Goal: Complete application form

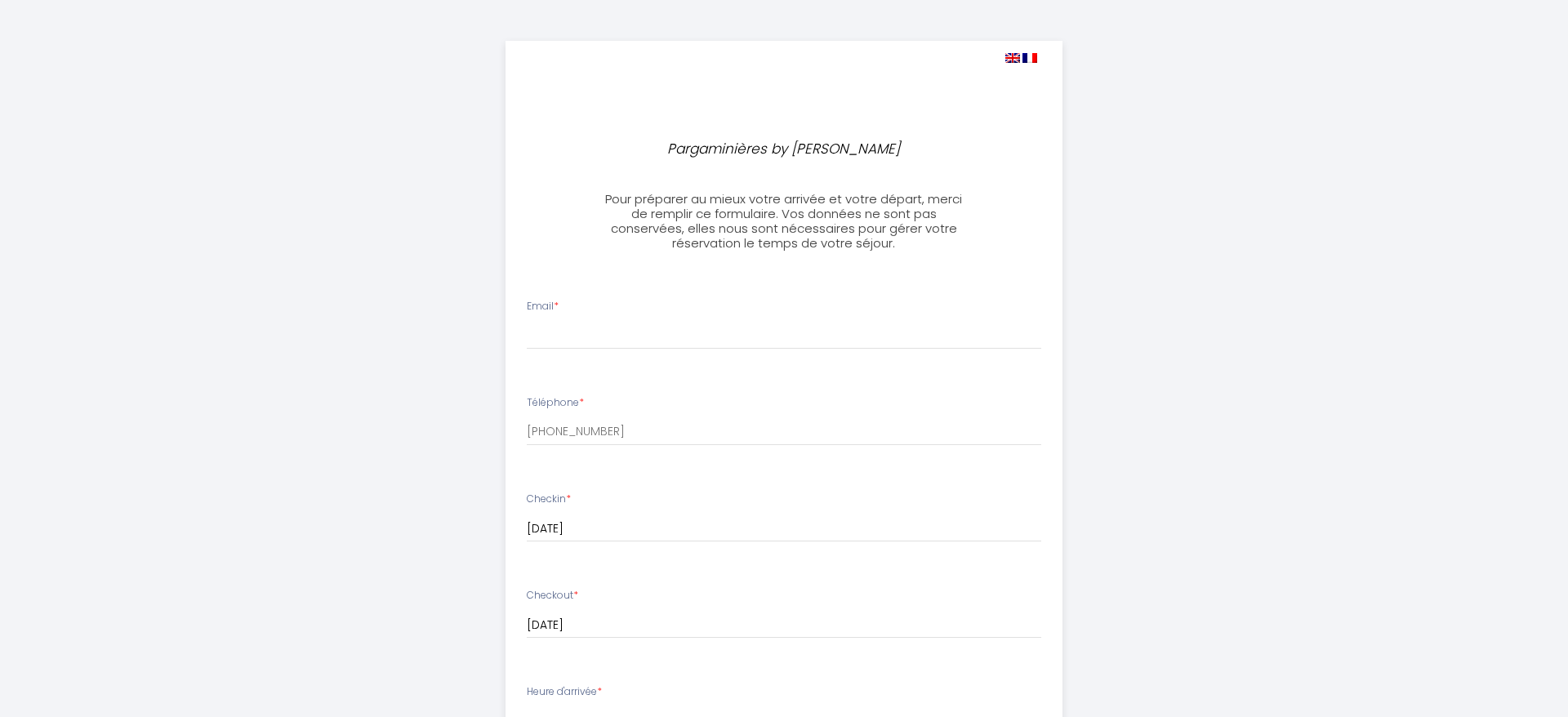
select select
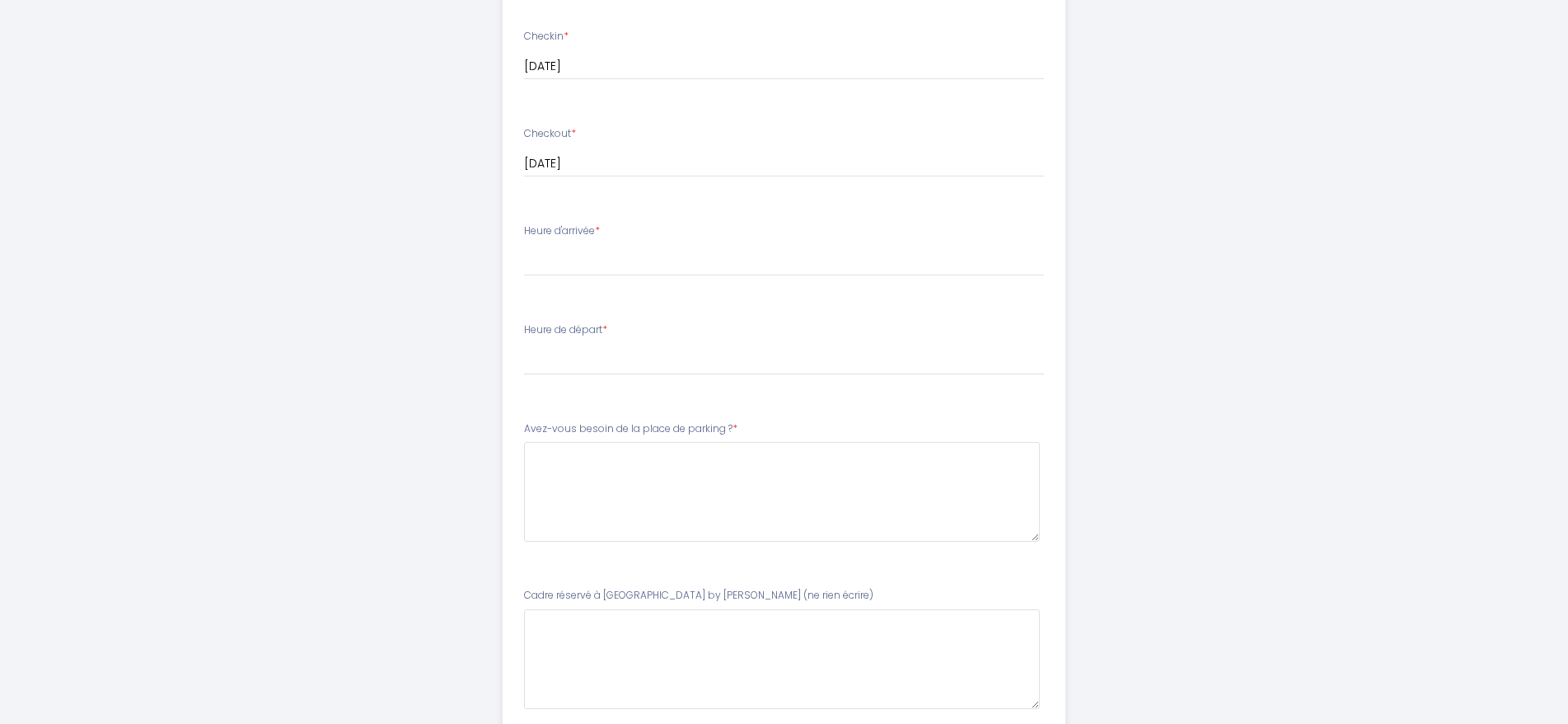
scroll to position [82, 0]
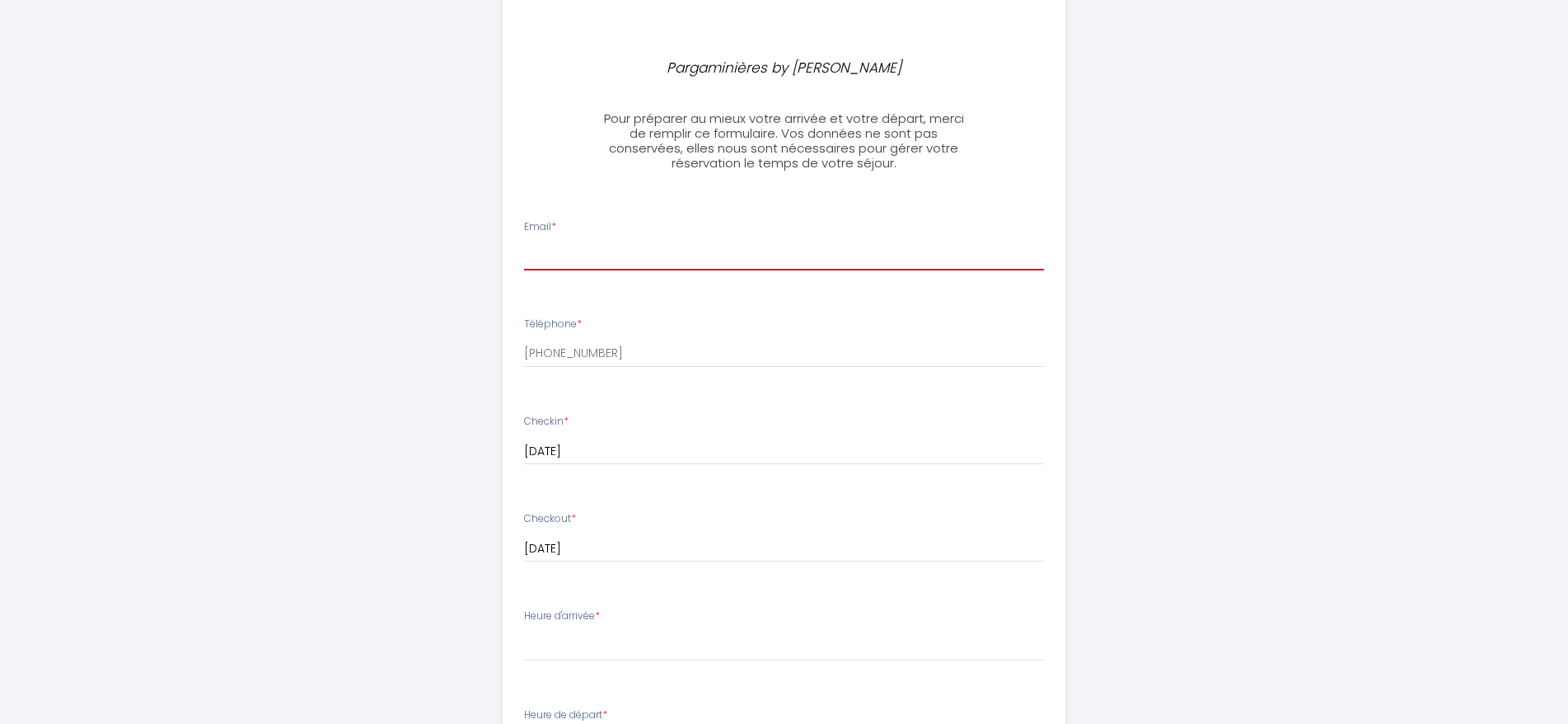
click at [749, 251] on input "Email *" at bounding box center [784, 255] width 520 height 30
type input "[EMAIL_ADDRESS][DOMAIN_NAME]"
click at [691, 543] on input "[DATE]" at bounding box center [784, 549] width 520 height 21
click at [389, 535] on div "Pargaminières by [PERSON_NAME] Pour préparer au mieux votre arrivée et votre dé…" at bounding box center [784, 576] width 844 height 1317
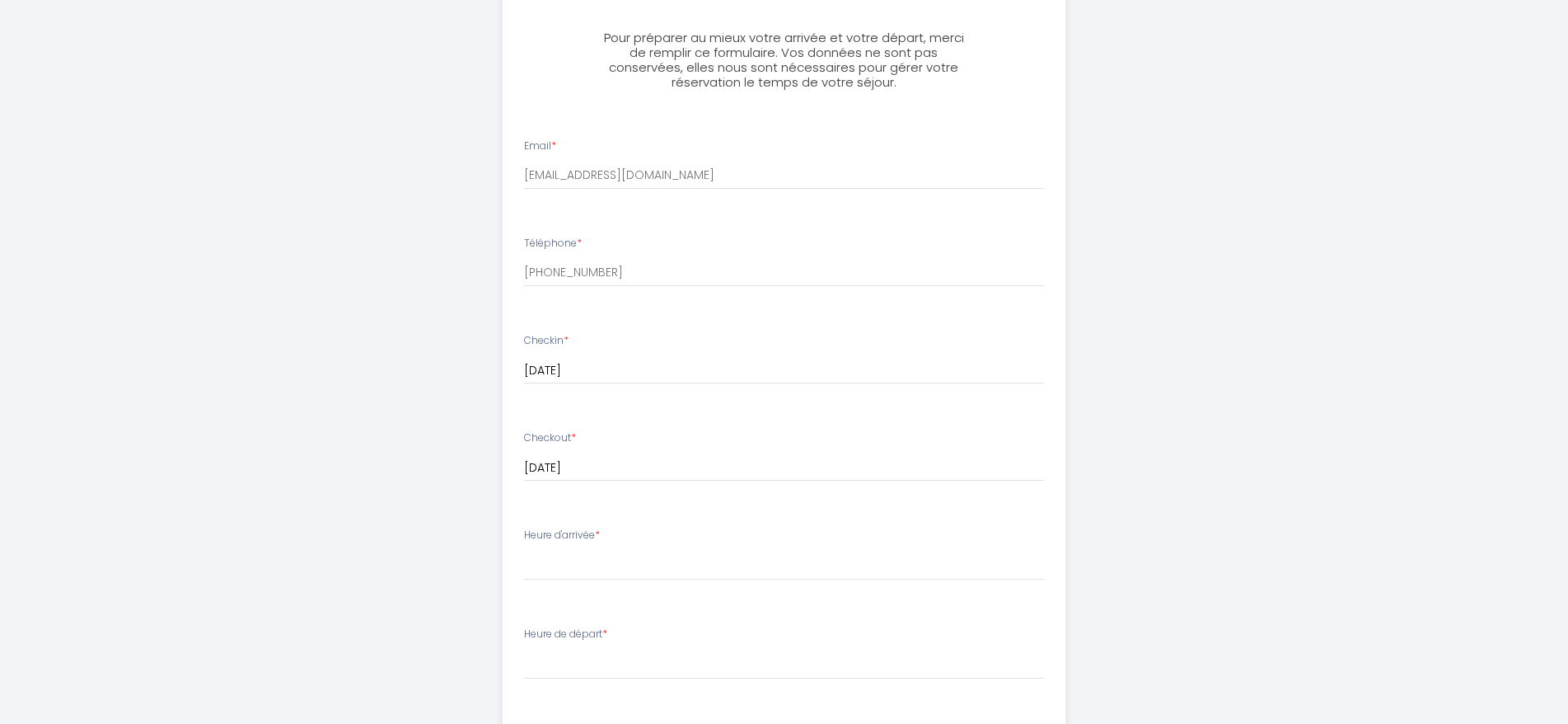
scroll to position [247, 0]
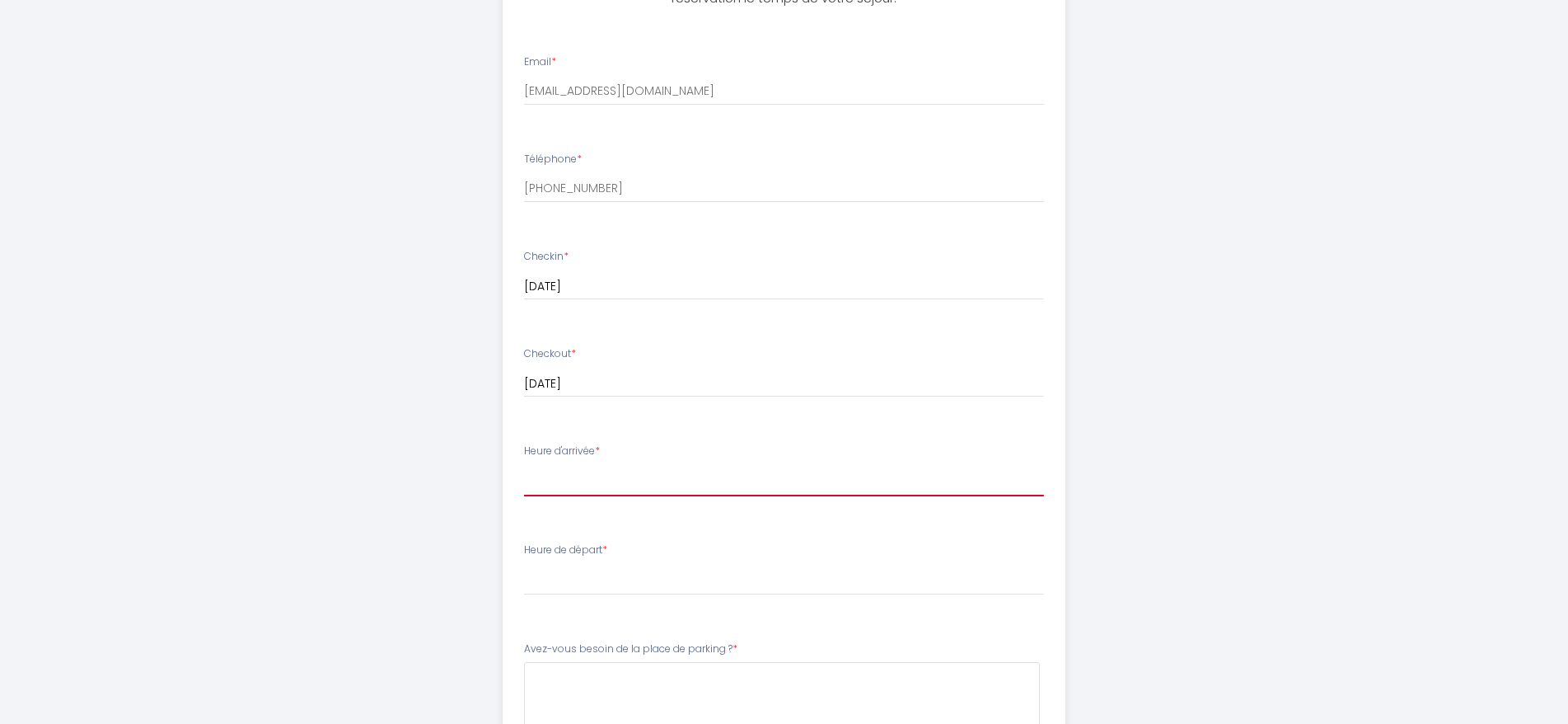
click at [623, 493] on select "16:30 17:00 17:30 18:00 18:30 19:00 19:30 20:00 20:30 21:00 21:30 22:00 22:30 2…" at bounding box center [784, 480] width 520 height 31
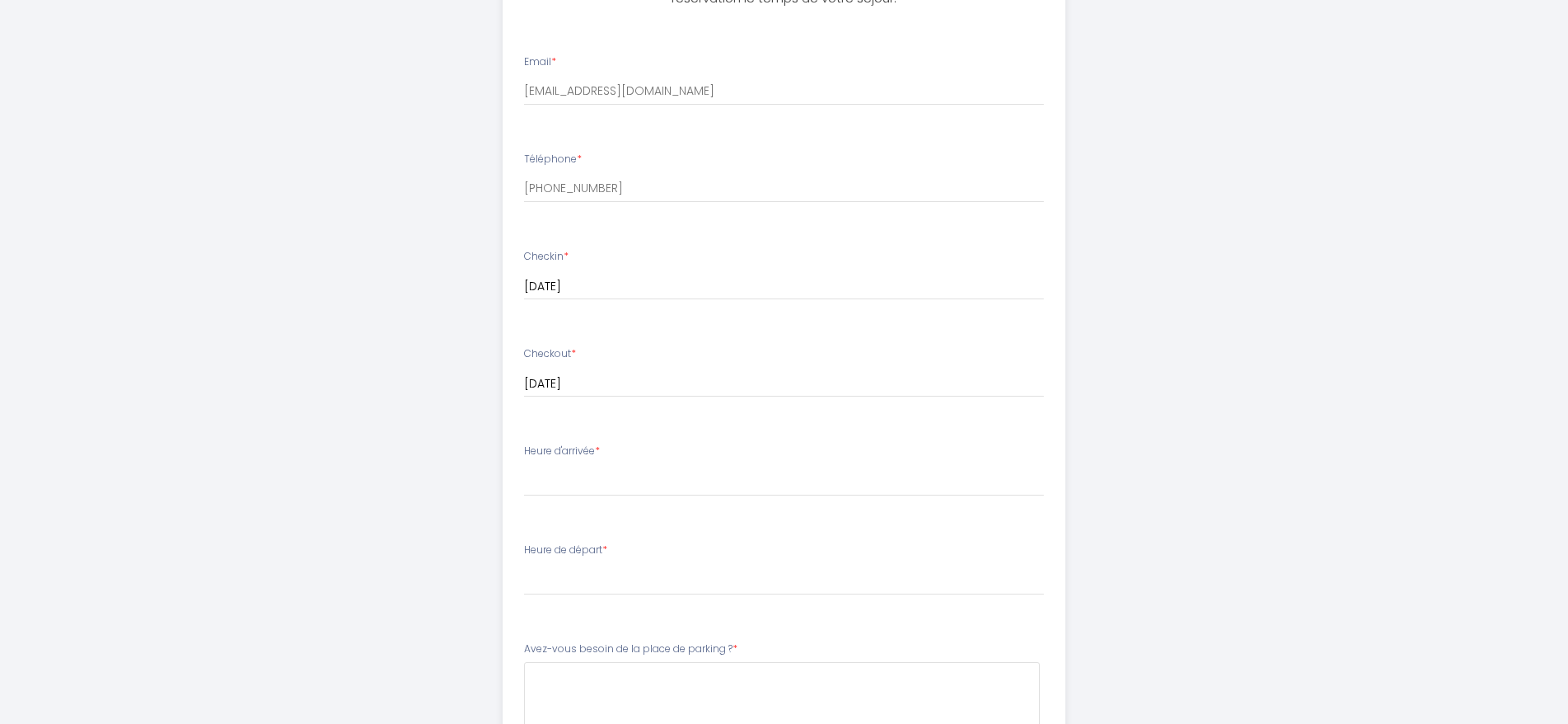
click at [1170, 373] on div "Pargaminières by [PERSON_NAME] Pour préparer au mieux votre arrivée et votre dé…" at bounding box center [784, 411] width 844 height 1317
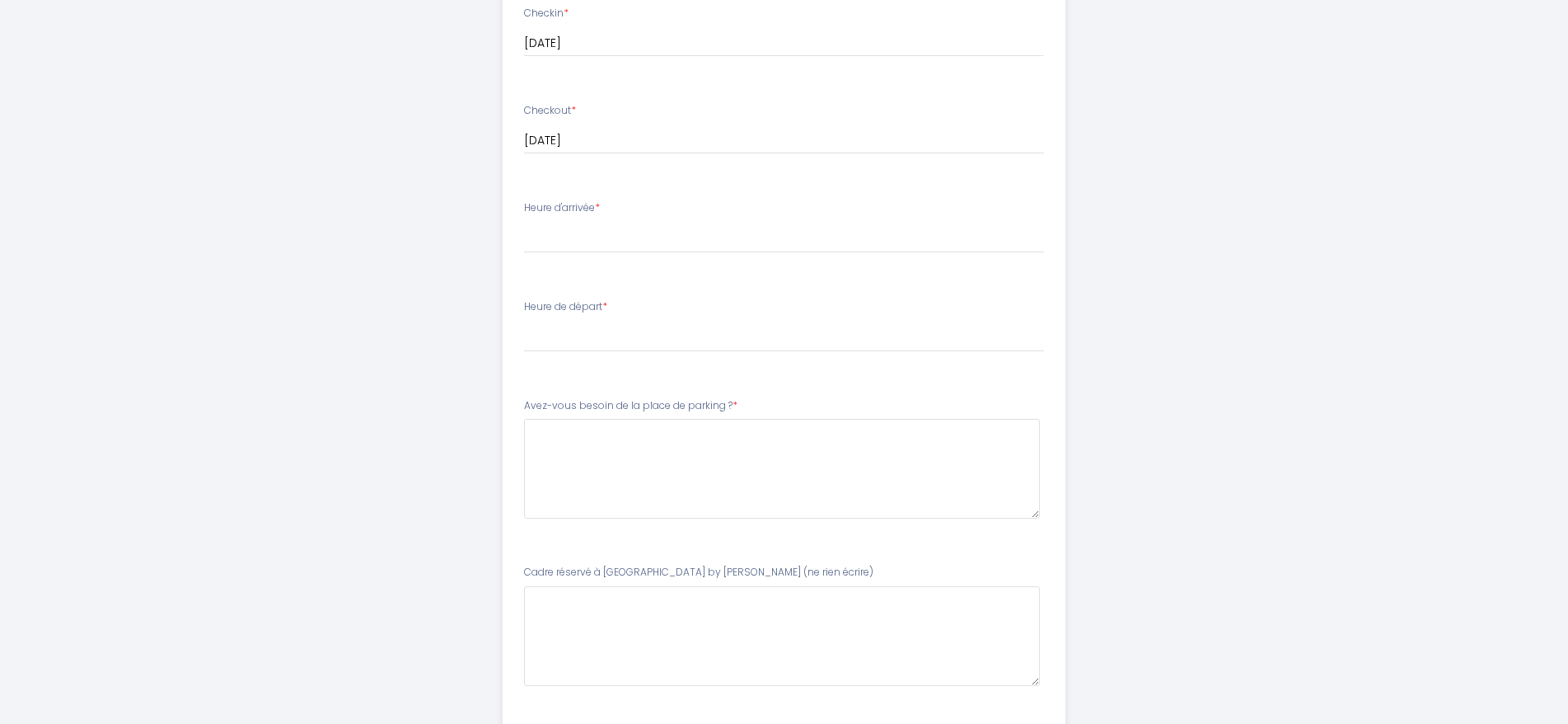
scroll to position [495, 0]
click at [635, 216] on div "Heure d'arrivée * 16:30 17:00 17:30 18:00 18:30 19:00 19:30 20:00 20:30 21:00 2…" at bounding box center [784, 222] width 520 height 52
click at [608, 243] on select "16:30 17:00 17:30 18:00 18:30 19:00 19:30 20:00 20:30 21:00 21:30 22:00 22:30 2…" at bounding box center [784, 233] width 520 height 31
select select "17:00"
click at [524, 217] on select "16:30 17:00 17:30 18:00 18:30 19:00 19:30 20:00 20:30 21:00 21:30 22:00 22:30 2…" at bounding box center [784, 233] width 520 height 31
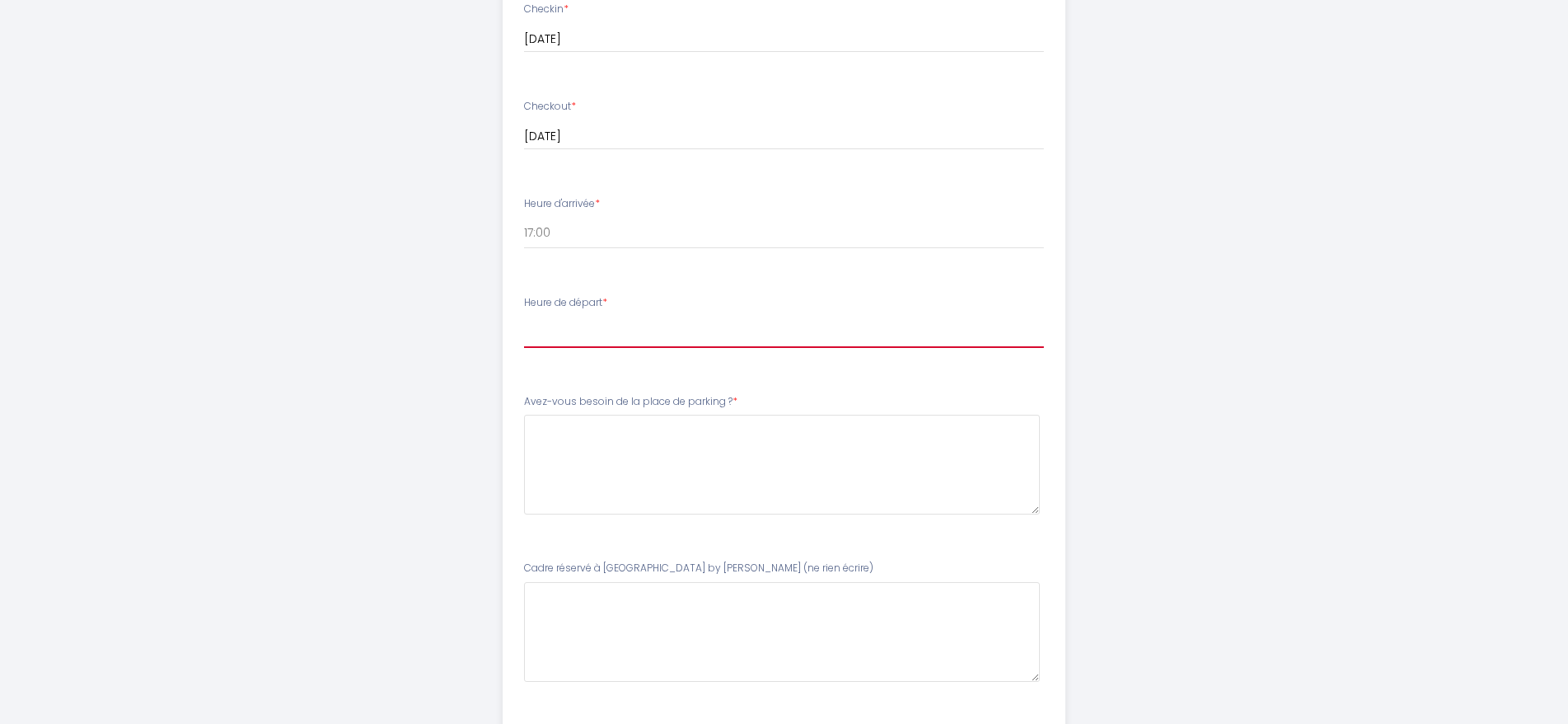
click at [585, 338] on select "00:00 00:30 01:00 01:30 02:00 02:30 03:00 03:30 04:00 04:30 05:00 05:30 06:00 0…" at bounding box center [784, 332] width 520 height 31
select select "11:00"
click at [524, 317] on select "00:00 00:30 01:00 01:30 02:00 02:30 03:00 03:30 04:00 04:30 05:00 05:30 06:00 0…" at bounding box center [784, 332] width 520 height 31
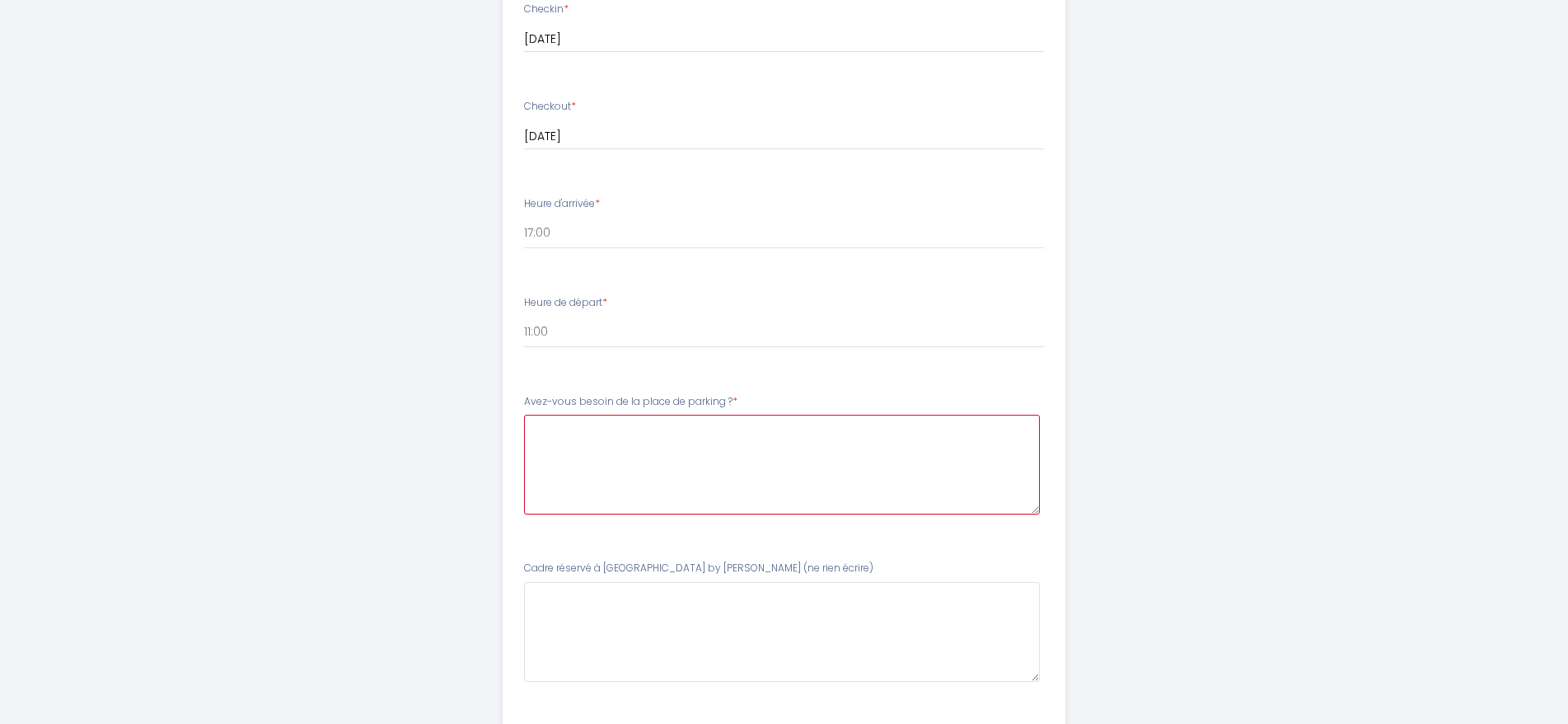
click at [639, 459] on \?6 at bounding box center [781, 465] width 516 height 100
type \?6 "B"
type \?6 "Oui"
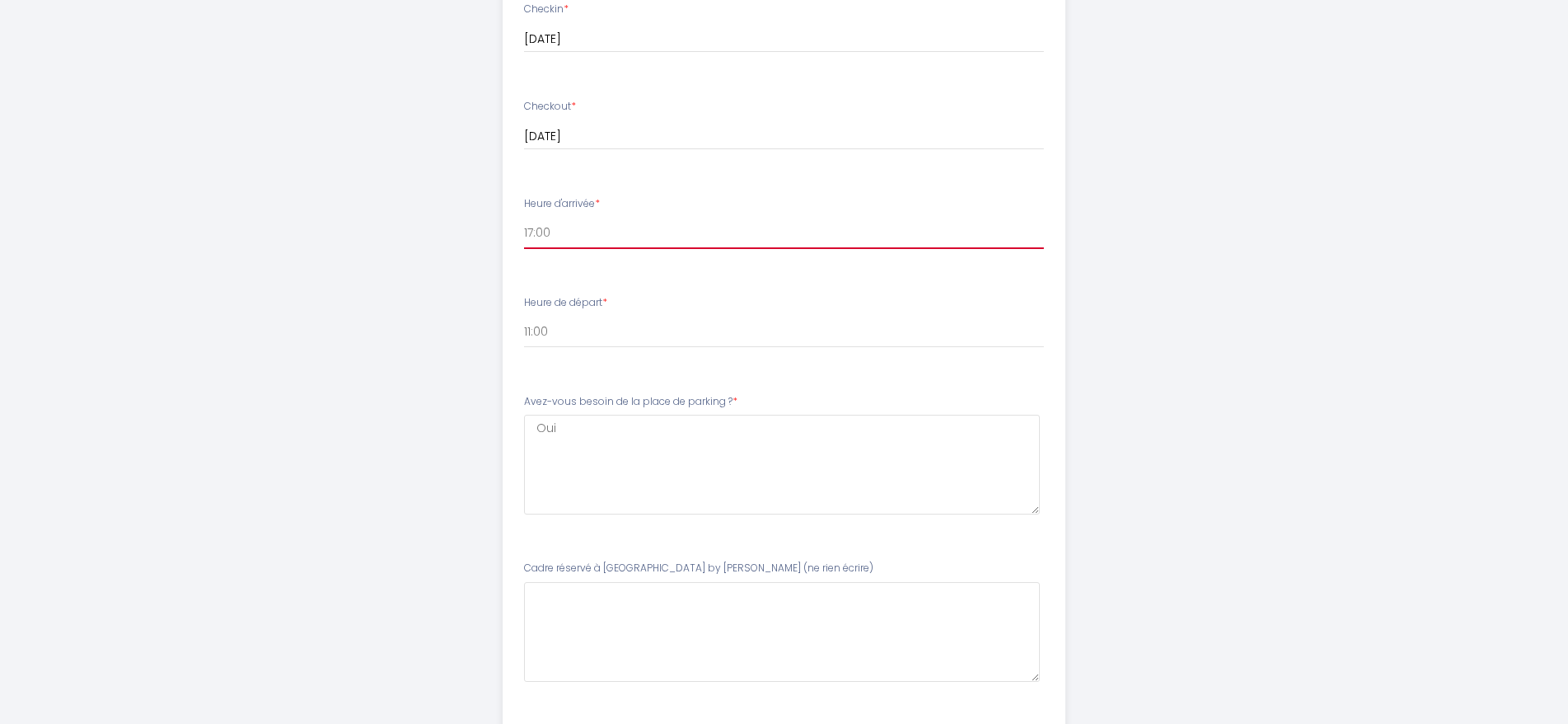
click at [563, 235] on select "16:30 17:00 17:30 18:00 18:30 19:00 19:30 20:00 20:30 21:00 21:30 22:00 22:30 2…" at bounding box center [784, 233] width 520 height 31
select select "19:00"
click at [524, 217] on select "16:30 17:00 17:30 18:00 18:30 19:00 19:30 20:00 20:30 21:00 21:30 22:00 22:30 2…" at bounding box center [784, 233] width 520 height 31
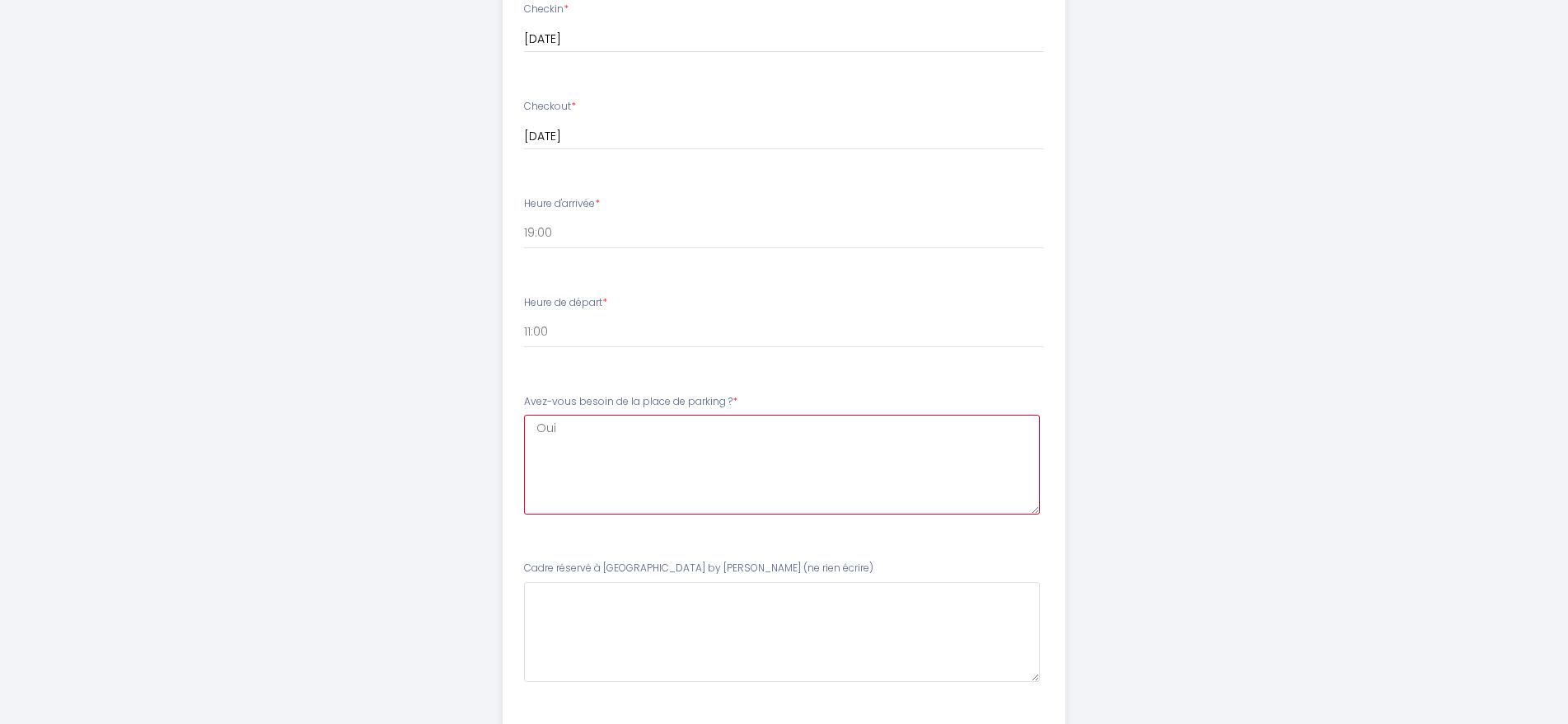
click at [628, 444] on \?6 "Oui" at bounding box center [781, 465] width 516 height 100
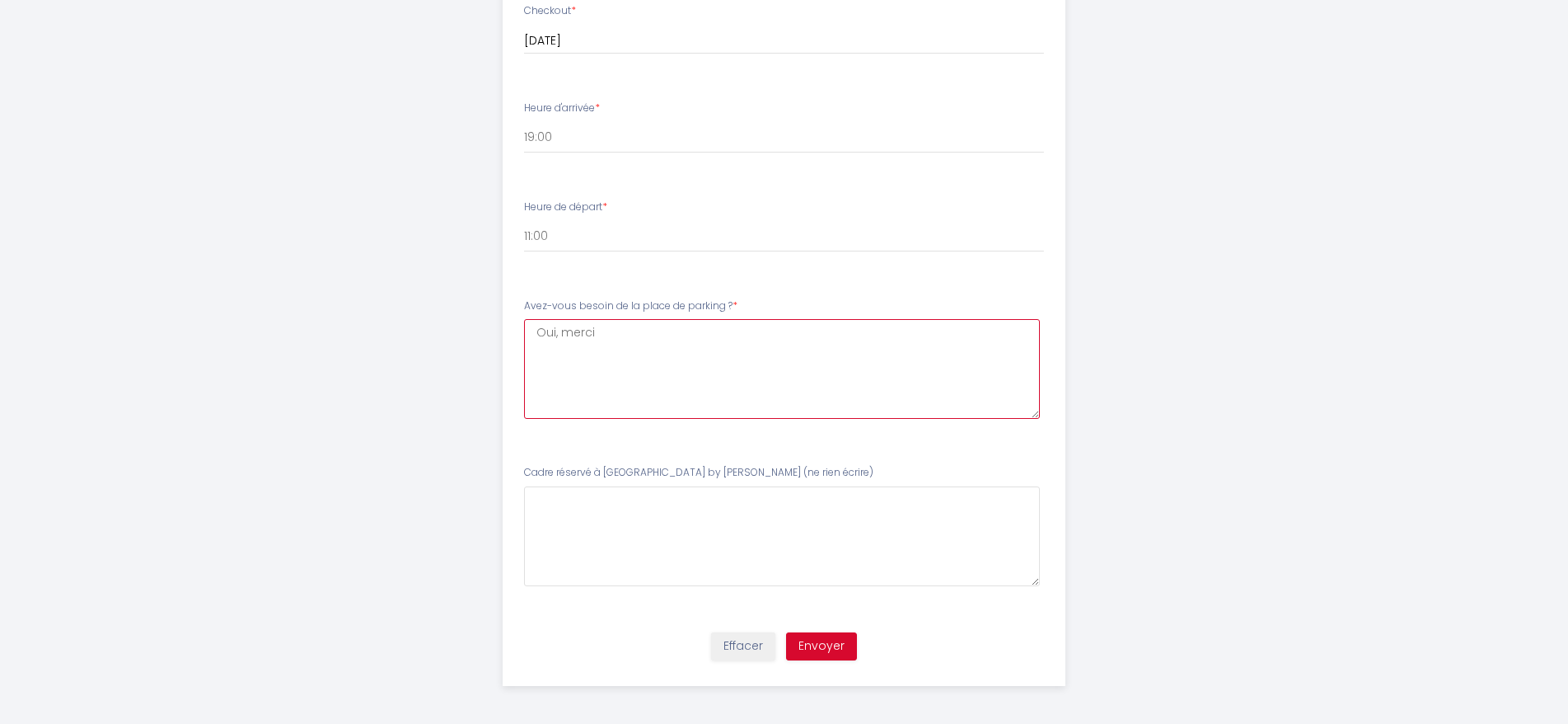
scroll to position [593, 0]
click at [559, 331] on \?6 "Oui, merci" at bounding box center [781, 366] width 516 height 100
click at [556, 328] on \?6 "Oui, merci" at bounding box center [781, 366] width 516 height 100
type \?6 "Oui, merci"
drag, startPoint x: 558, startPoint y: 332, endPoint x: 604, endPoint y: 320, distance: 47.5
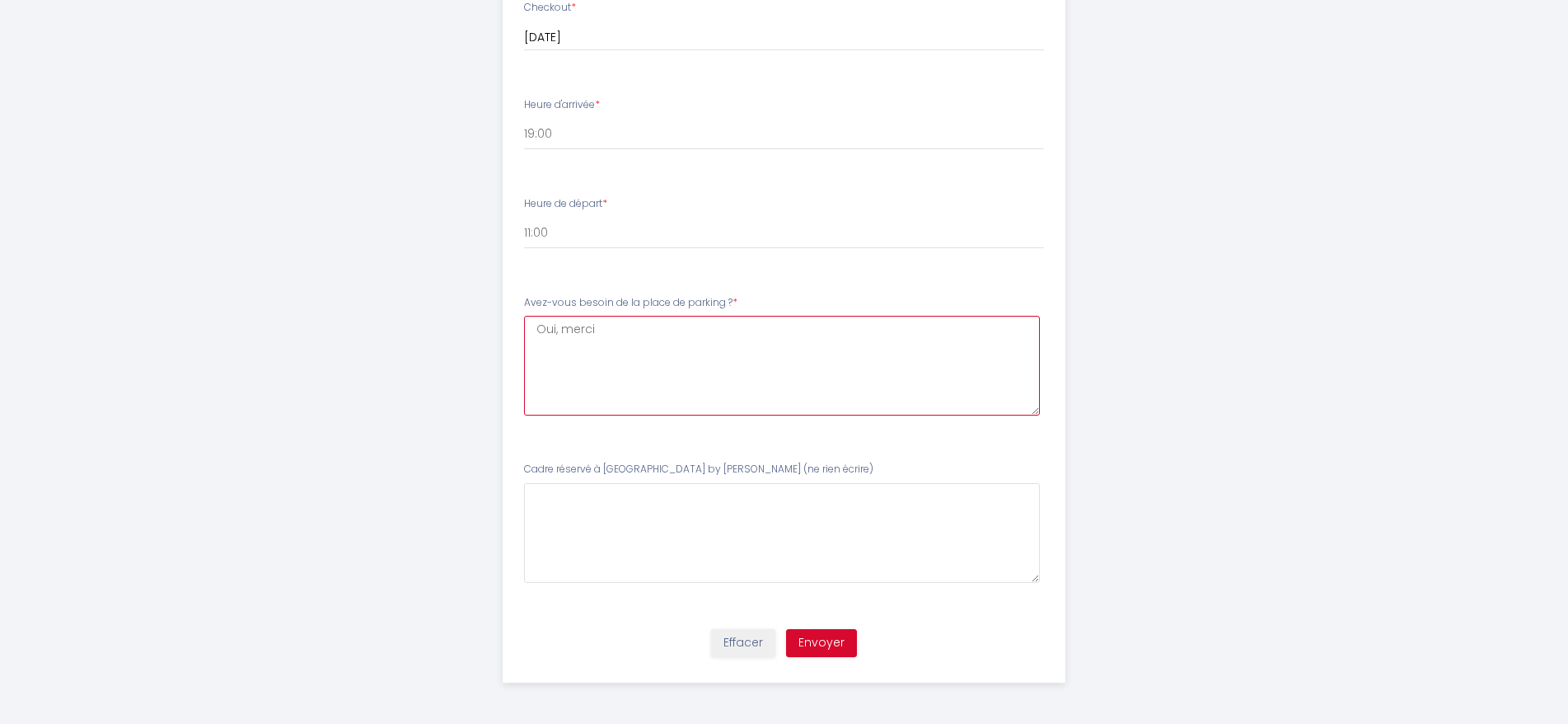
click at [604, 320] on \?6 "Oui, merci" at bounding box center [781, 366] width 516 height 100
click at [625, 338] on \?6 "Oui, merci" at bounding box center [781, 366] width 516 height 100
click at [844, 642] on button "Envoyer" at bounding box center [822, 642] width 71 height 28
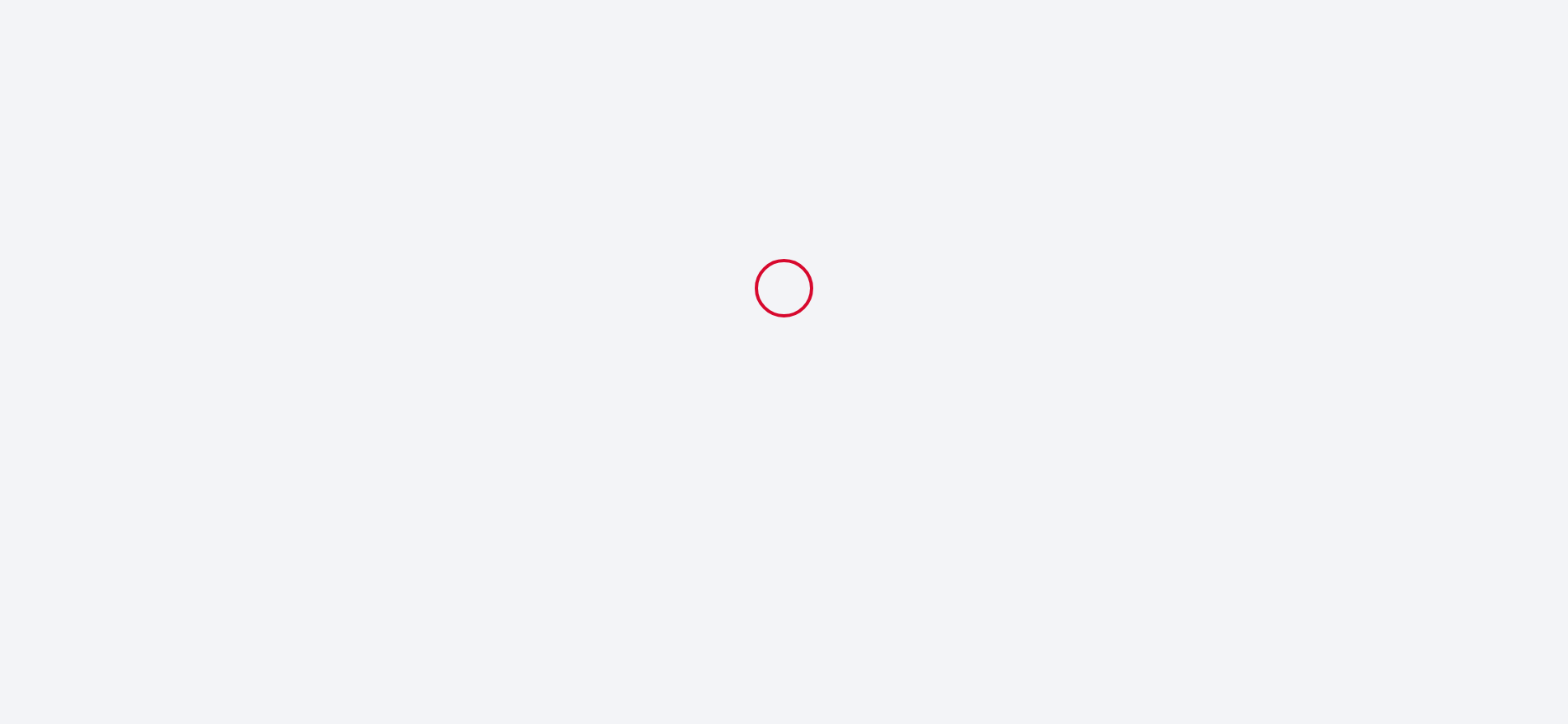
select select "19:00"
select select "11:00"
